Goal: Go to known website: Access a specific website the user already knows

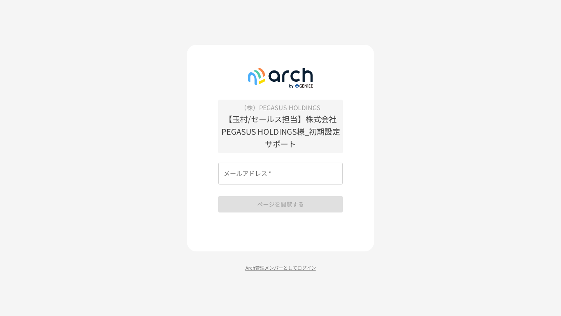
click at [281, 266] on p "Arch管理メンバーとしてログイン" at bounding box center [280, 267] width 187 height 7
click at [271, 175] on input "メールアドレス   *" at bounding box center [280, 174] width 125 height 22
type input "**********"
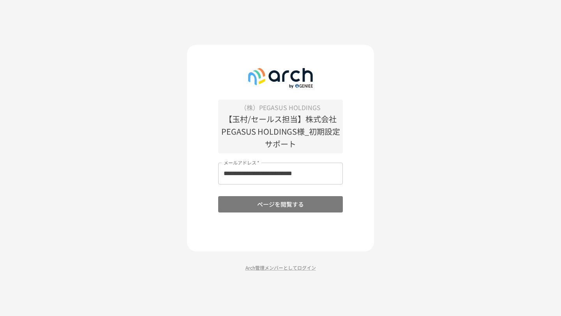
click at [262, 212] on button "ページを閲覧する" at bounding box center [280, 204] width 125 height 16
